Goal: Check status: Check status

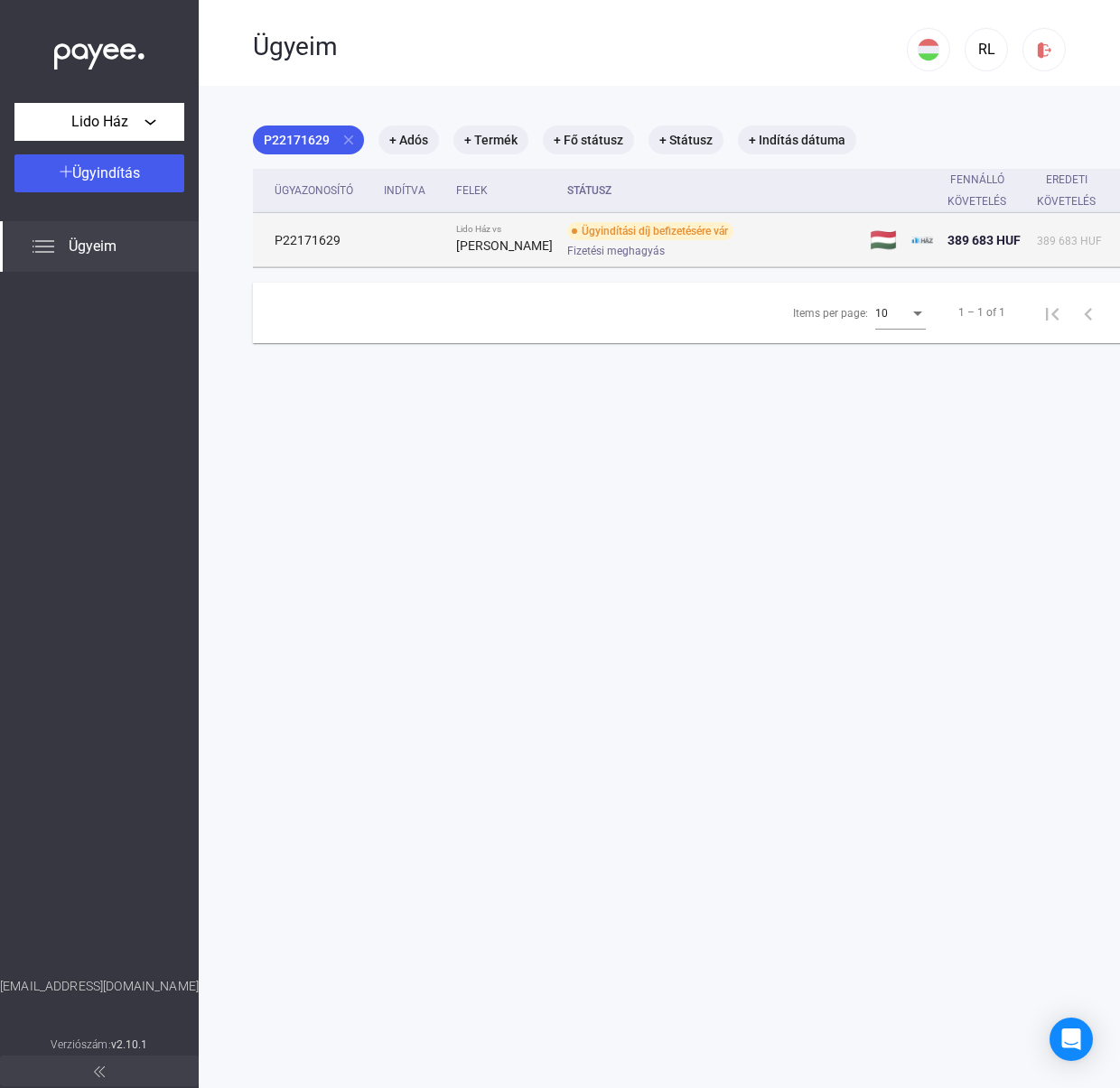
click at [616, 246] on span "Fizetési meghagyás" at bounding box center [616, 252] width 97 height 22
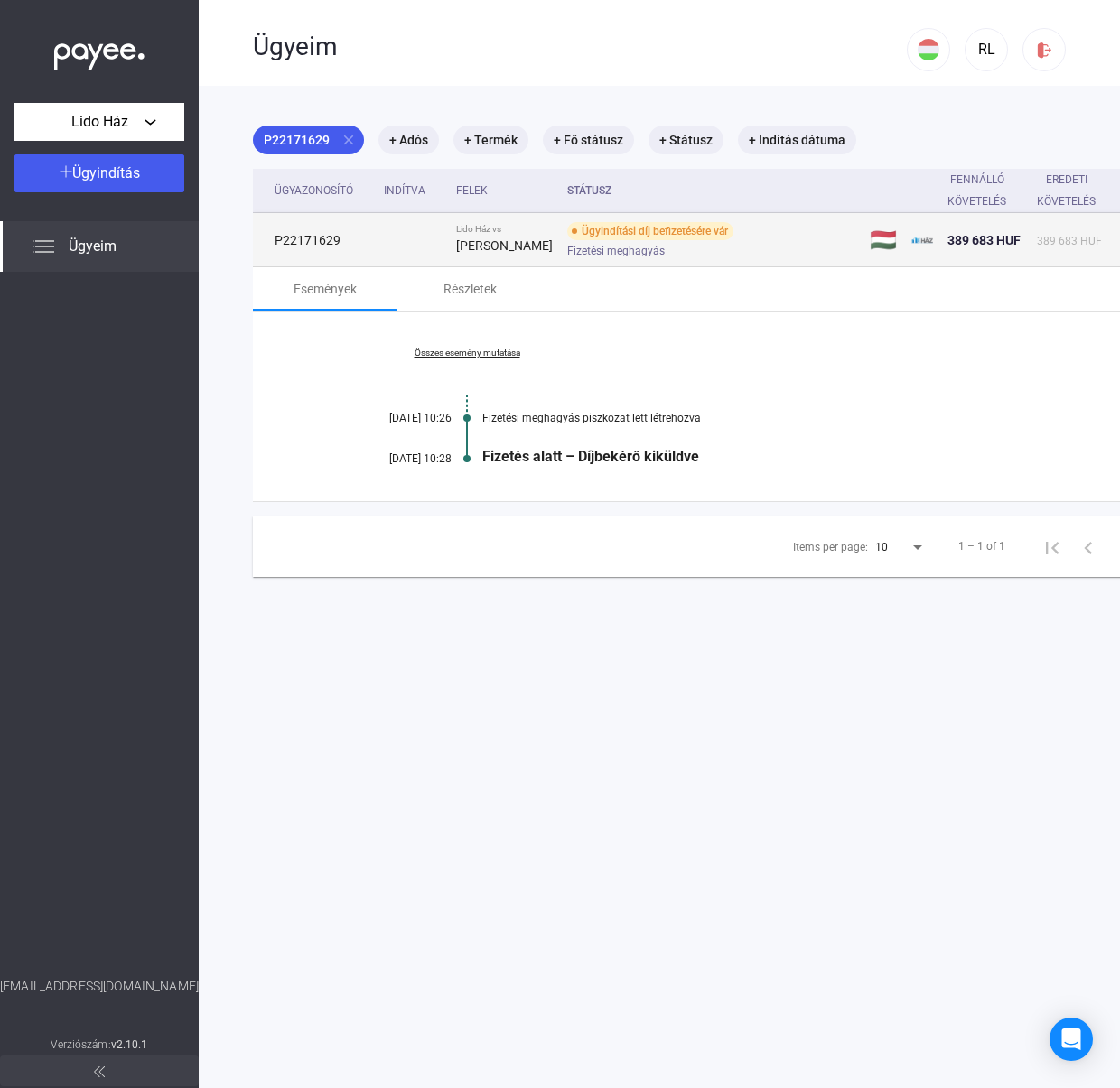
click at [330, 237] on td "P22171629" at bounding box center [314, 240] width 123 height 54
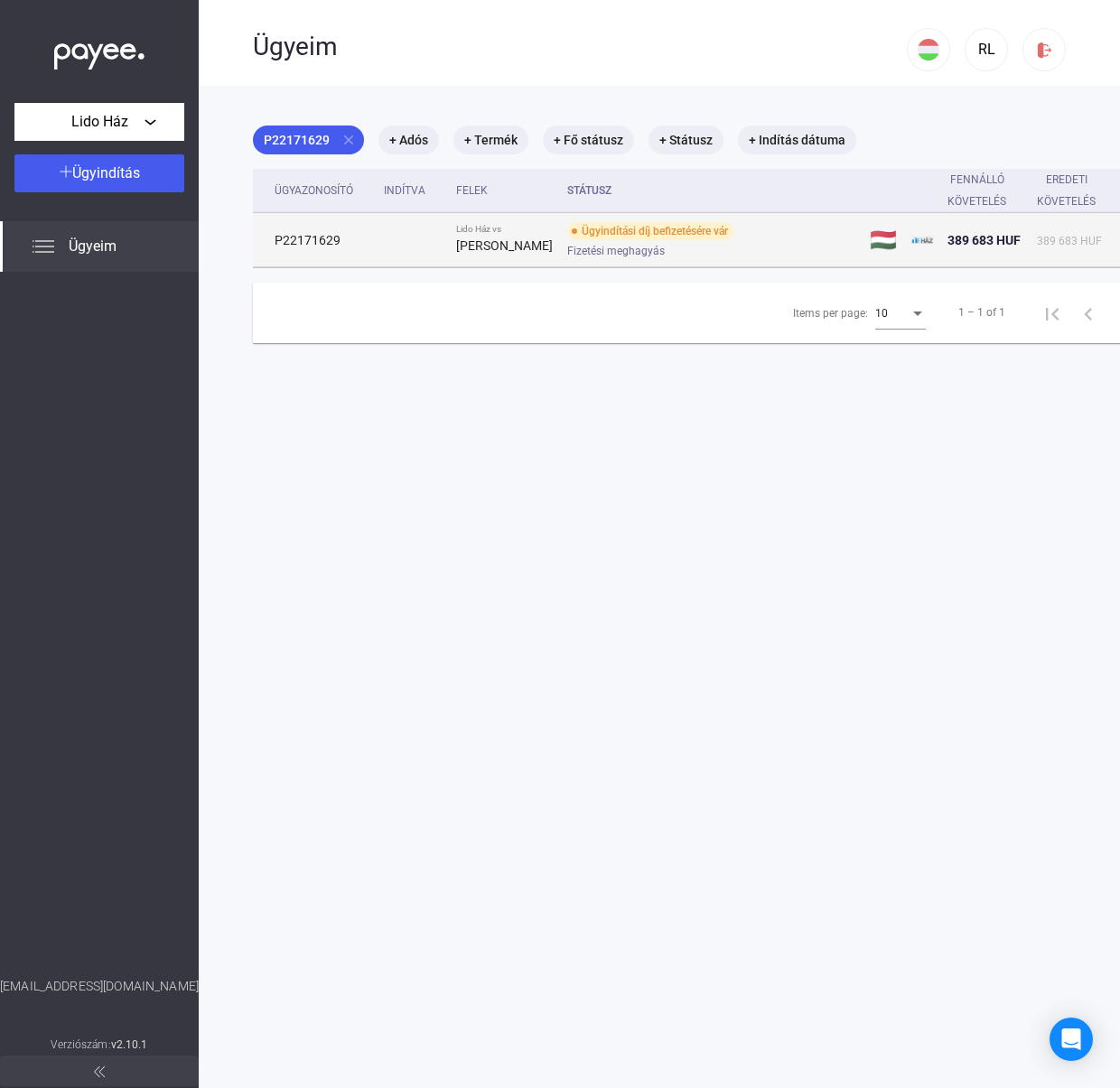
drag, startPoint x: 344, startPoint y: 231, endPoint x: 274, endPoint y: 238, distance: 70.3
click at [274, 238] on td "P22171629" at bounding box center [314, 240] width 123 height 54
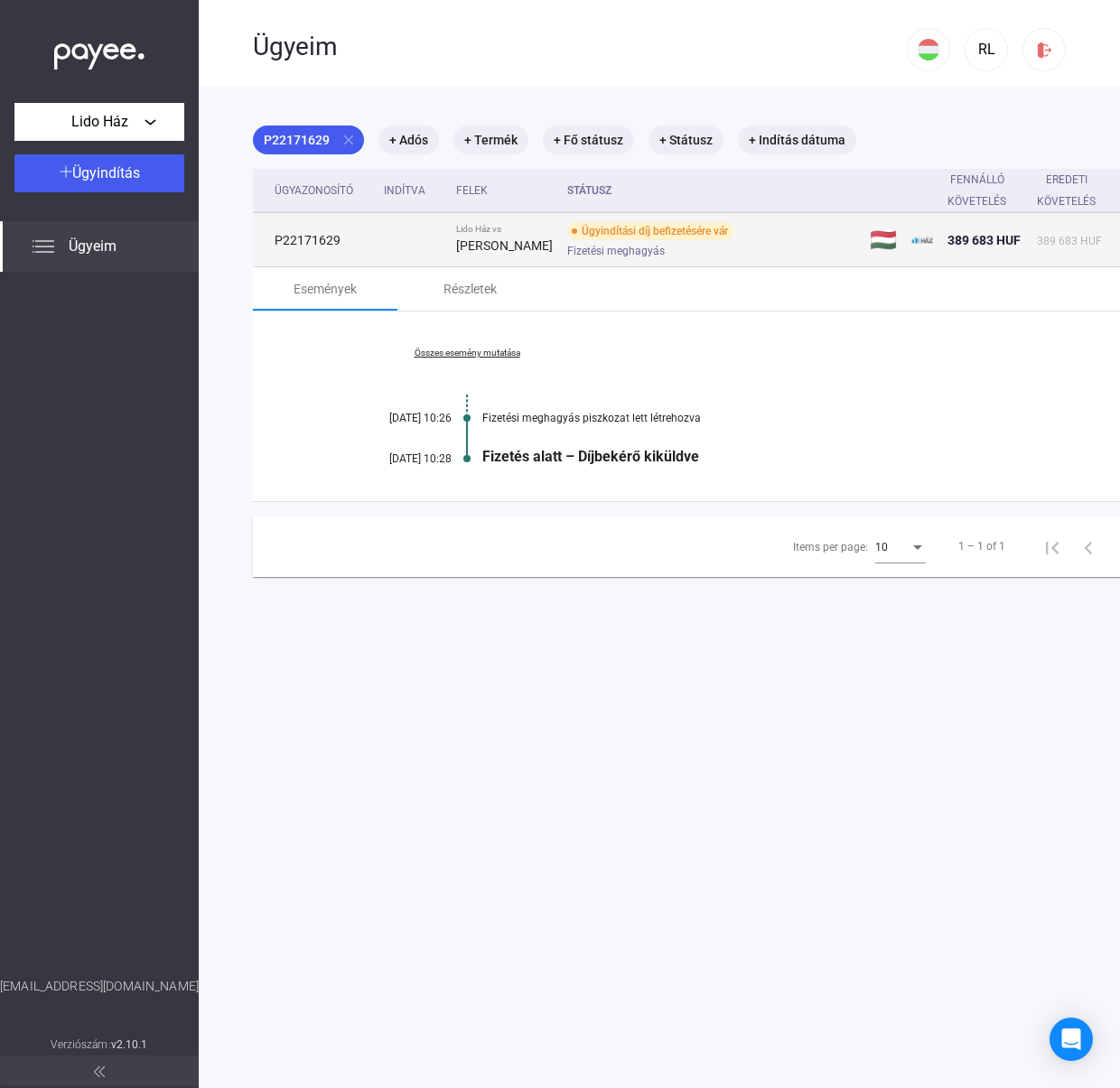
copy td "P22171629"
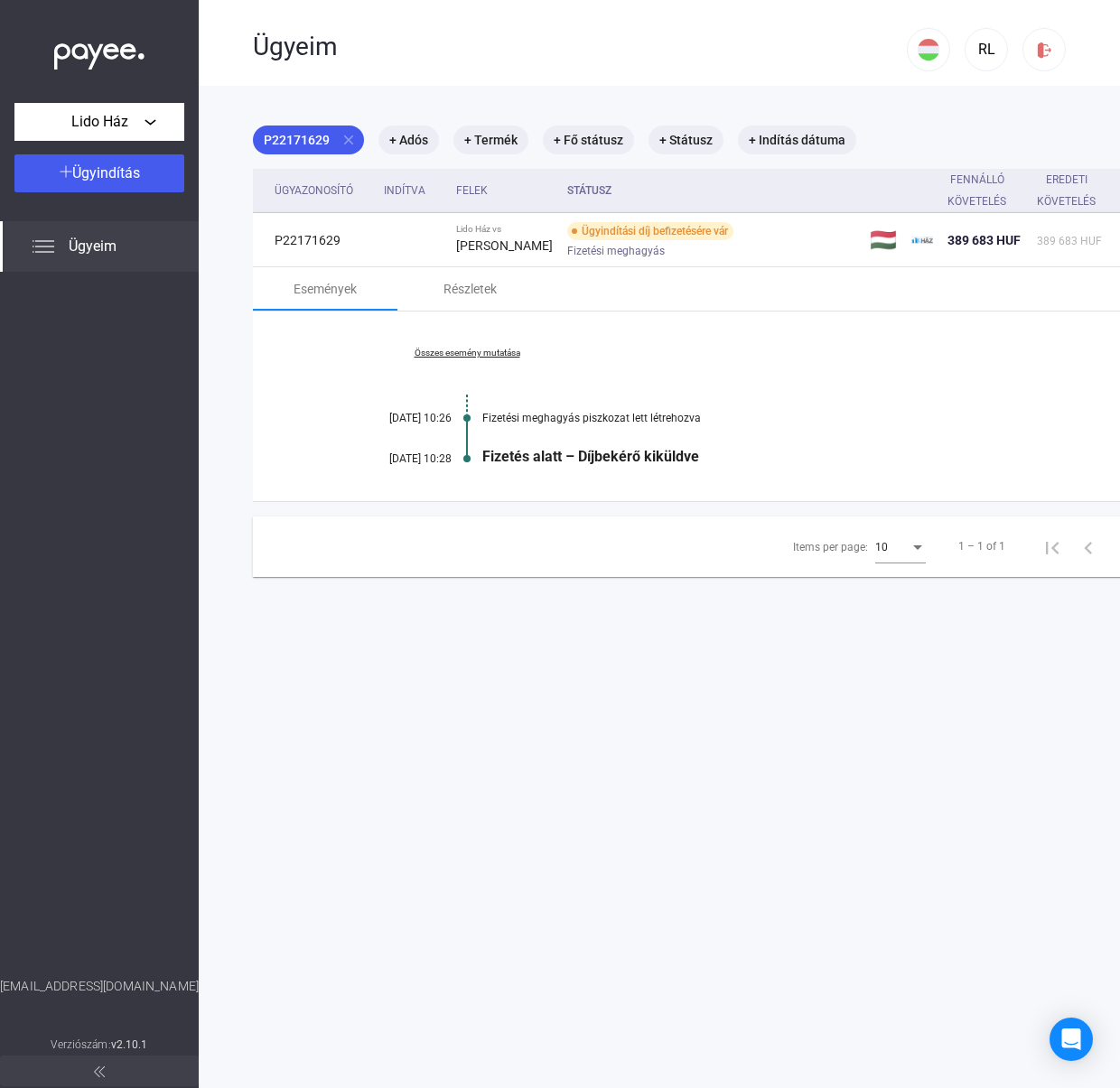
click at [102, 251] on span "Ügyeim" at bounding box center [93, 247] width 48 height 22
